Goal: Transaction & Acquisition: Book appointment/travel/reservation

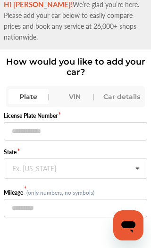
scroll to position [28, 0]
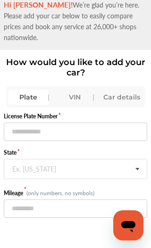
click at [129, 90] on div "Car details" at bounding box center [122, 97] width 38 height 15
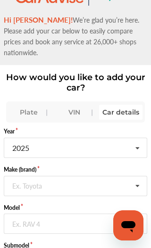
click at [138, 176] on icon at bounding box center [137, 186] width 16 height 20
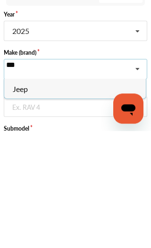
type input "***"
click at [84, 196] on div "Jeep" at bounding box center [74, 206] width 141 height 20
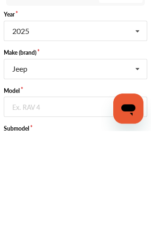
click at [76, 214] on input "text" at bounding box center [76, 219] width 142 height 11
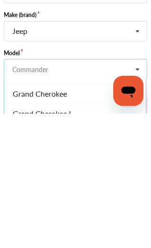
scroll to position [60, 0]
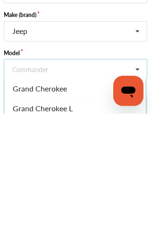
click at [77, 213] on div "Grand Cherokee" at bounding box center [74, 223] width 141 height 20
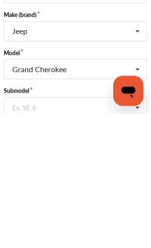
click at [86, 232] on input "text" at bounding box center [76, 237] width 142 height 11
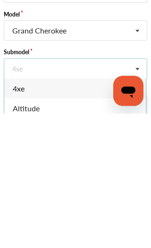
click at [141, 193] on icon at bounding box center [137, 203] width 16 height 20
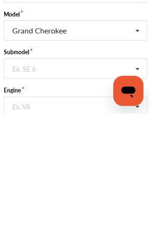
scroll to position [118, 0]
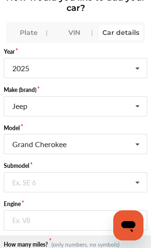
click at [137, 173] on icon at bounding box center [137, 183] width 16 height 20
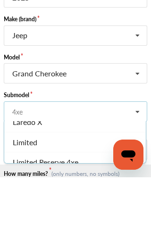
scroll to position [159, 0]
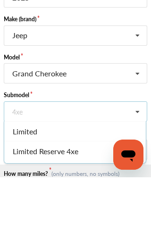
click at [115, 192] on div "Limited" at bounding box center [74, 202] width 141 height 20
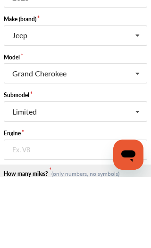
scroll to position [13, 0]
click at [141, 211] on icon at bounding box center [137, 221] width 16 height 20
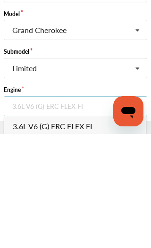
click at [97, 230] on div "3.6L V6 (G) ERC FLEX FI" at bounding box center [74, 240] width 141 height 20
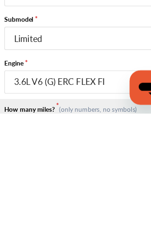
type input "*****"
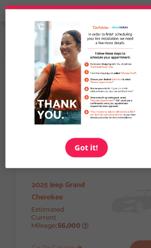
click at [82, 133] on link "Got it!" at bounding box center [75, 129] width 37 height 17
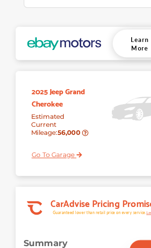
scroll to position [82, 0]
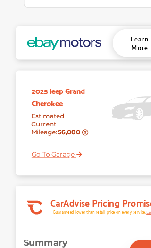
click at [58, 139] on link "Go To Garage" at bounding box center [46, 131] width 51 height 15
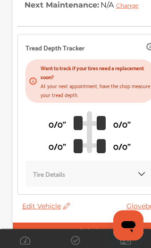
scroll to position [280, 0]
click at [137, 180] on div "Tire Details" at bounding box center [89, 174] width 128 height 26
click at [137, 173] on img at bounding box center [141, 173] width 9 height 9
click at [141, 172] on img at bounding box center [141, 173] width 9 height 9
click at [144, 169] on img at bounding box center [141, 173] width 9 height 9
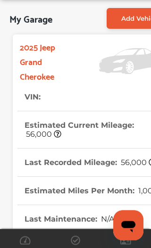
scroll to position [0, 0]
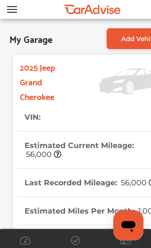
click at [117, 42] on link "Add Vehicle" at bounding box center [141, 38] width 68 height 21
select select "****"
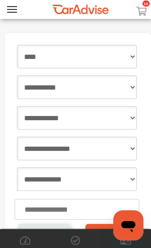
click at [145, 8] on icon at bounding box center [141, 11] width 11 height 9
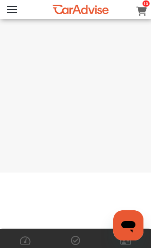
click at [142, 7] on icon at bounding box center [141, 11] width 11 height 9
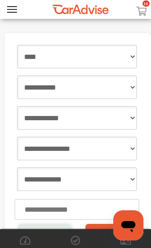
click at [9, 8] on button "Open Menu" at bounding box center [12, 9] width 10 height 7
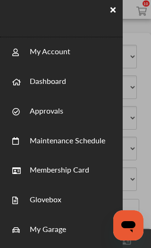
click at [15, 55] on icon at bounding box center [15, 53] width 7 height 8
click at [23, 57] on span at bounding box center [20, 51] width 17 height 17
click at [40, 66] on link "Dashboard" at bounding box center [48, 76] width 36 height 21
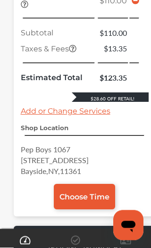
scroll to position [523, 0]
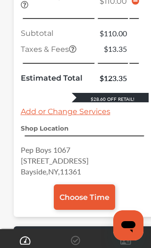
click at [81, 202] on span "Choose Time" at bounding box center [84, 197] width 50 height 9
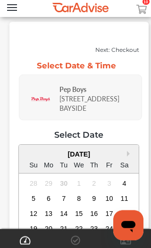
scroll to position [2, 0]
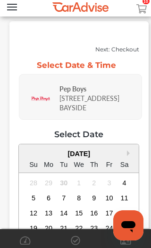
click at [45, 204] on div "6" at bounding box center [48, 198] width 13 height 13
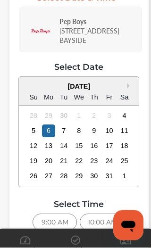
scroll to position [69, 0]
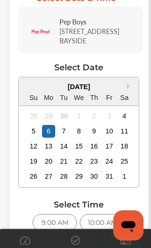
click at [60, 247] on div "11:00 AM" at bounding box center [55, 244] width 44 height 17
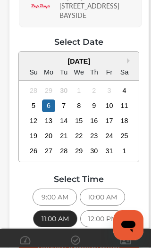
scroll to position [97, 0]
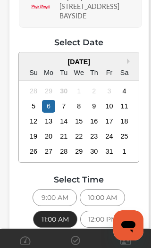
click at [78, 247] on span "Review Appointment" at bounding box center [78, 248] width 83 height 9
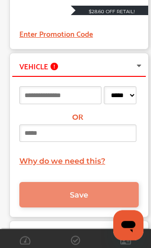
scroll to position [396, 0]
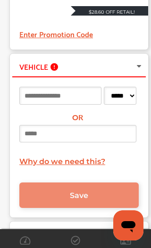
click at [77, 142] on input at bounding box center [77, 133] width 117 height 17
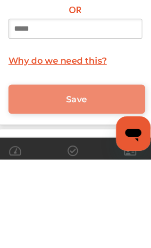
click at [51, 87] on input at bounding box center [60, 96] width 82 height 18
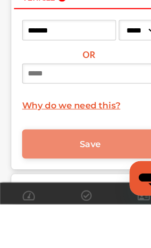
type input "*******"
click at [122, 87] on select "***** ** ** ** ** ** ** ** ** ** ** ** ** ** ** ** ** ** ** ** ** ** ** ** ** *…" at bounding box center [120, 96] width 33 height 18
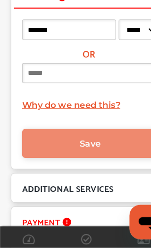
select select "**"
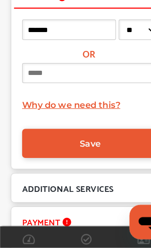
click at [93, 151] on link "Save" at bounding box center [78, 156] width 119 height 25
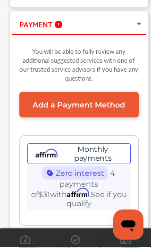
scroll to position [520, 0]
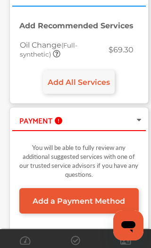
click at [86, 94] on link "Add All Services" at bounding box center [79, 82] width 72 height 24
click at [96, 94] on link "Add All Services" at bounding box center [79, 82] width 72 height 24
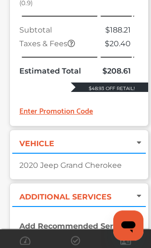
scroll to position [361, 0]
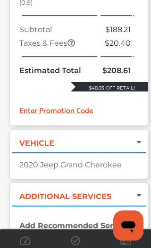
click at [82, 116] on div "Enter Promotion Code" at bounding box center [78, 109] width 119 height 13
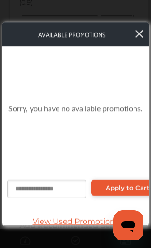
click at [59, 198] on input "text" at bounding box center [46, 189] width 79 height 18
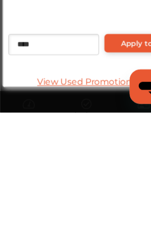
type input "****"
click at [122, 184] on span "Apply to Cart" at bounding box center [128, 188] width 44 height 8
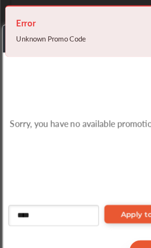
scroll to position [676, 0]
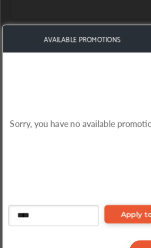
click at [88, 226] on span "View Used Promotions" at bounding box center [75, 221] width 137 height 9
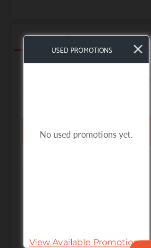
click at [121, 47] on icon at bounding box center [121, 43] width 8 height 8
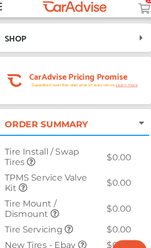
scroll to position [0, 0]
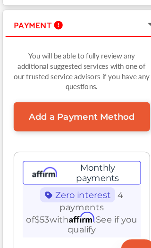
click at [105, 108] on span "Add a Payment Method" at bounding box center [79, 103] width 92 height 9
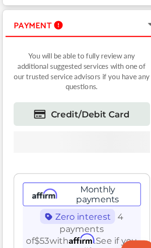
click at [98, 110] on link "Credit/Debit Card" at bounding box center [78, 100] width 119 height 21
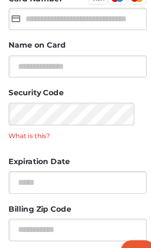
scroll to position [484, 0]
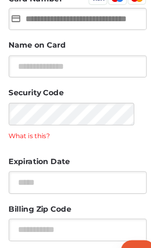
click at [74, 13] on input "text" at bounding box center [75, 16] width 121 height 19
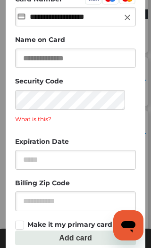
click at [109, 60] on input "text" at bounding box center [75, 58] width 121 height 19
type input "**********"
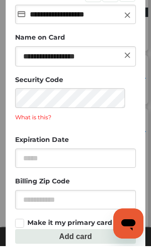
type input "**********"
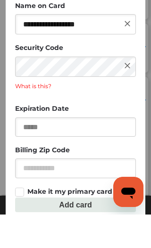
click at [88, 151] on input "text" at bounding box center [75, 160] width 121 height 19
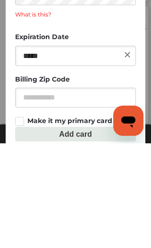
type input "*****"
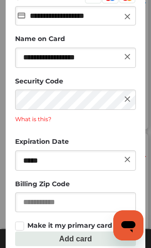
click at [86, 212] on input "text" at bounding box center [75, 201] width 121 height 19
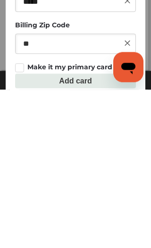
click at [75, 232] on button "Add card" at bounding box center [75, 239] width 121 height 15
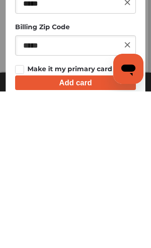
type input "*****"
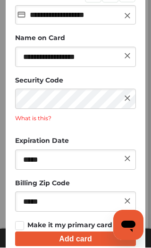
scroll to position [767, 0]
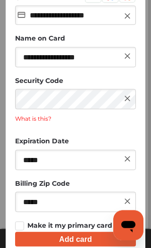
click at [88, 241] on button "Add card" at bounding box center [75, 239] width 121 height 15
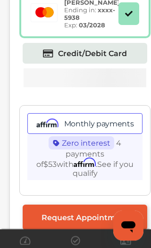
scroll to position [839, 0]
click at [91, 217] on span "Request Appointment" at bounding box center [84, 217] width 87 height 9
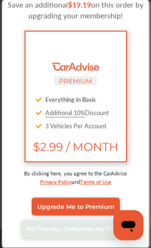
click at [78, 234] on link "No Thanks, Complete my Order" at bounding box center [75, 229] width 109 height 18
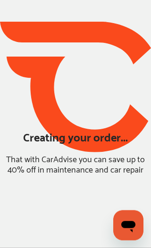
scroll to position [52, 0]
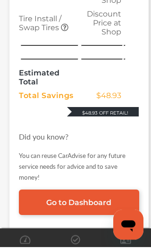
scroll to position [787, 0]
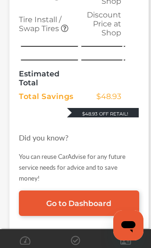
click at [80, 216] on link "Go to Dashboard" at bounding box center [79, 202] width 120 height 25
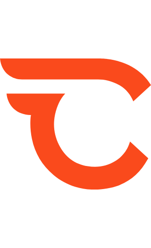
scroll to position [42, 0]
